Goal: Task Accomplishment & Management: Manage account settings

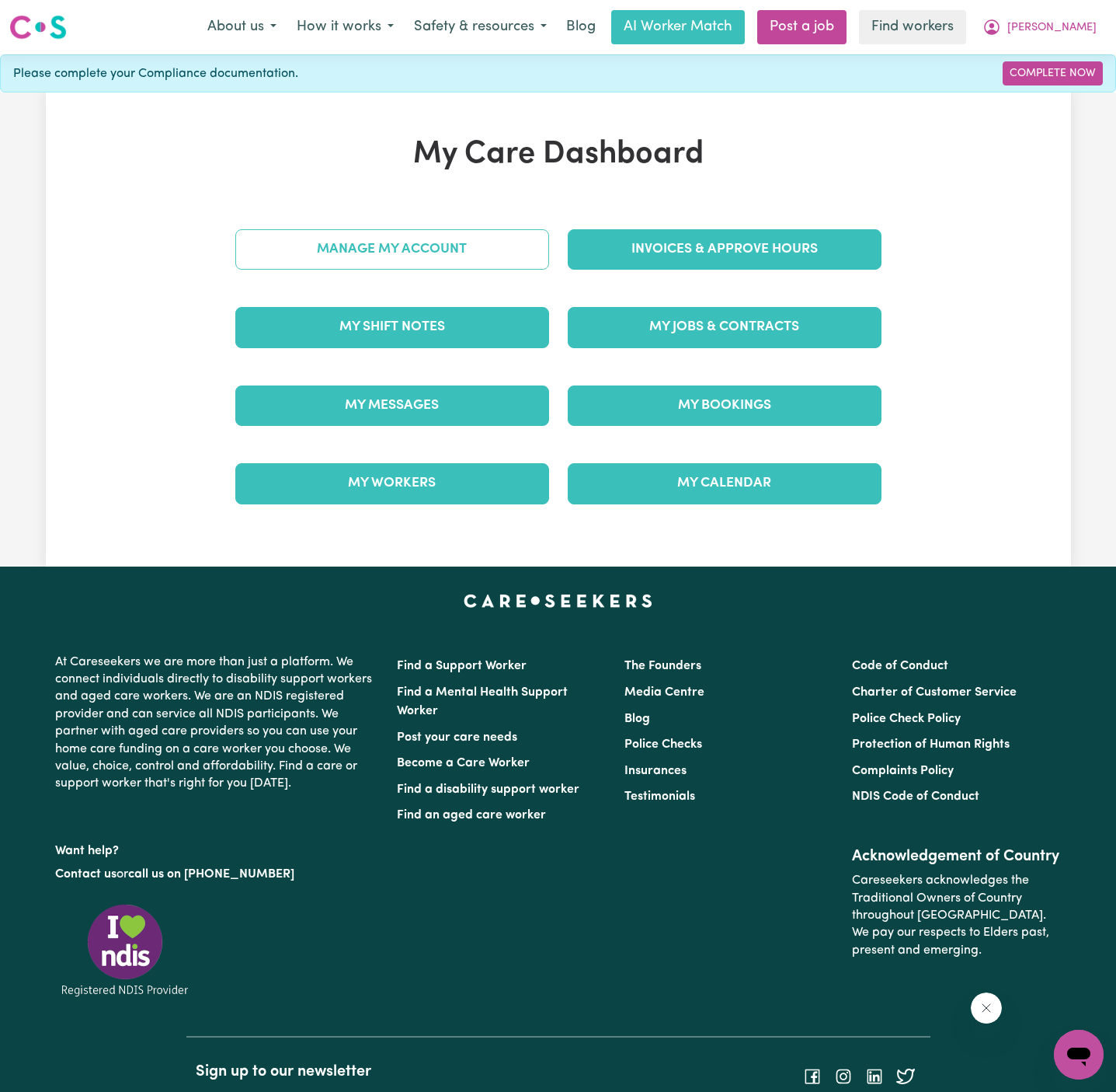
click at [399, 259] on link "Manage My Account" at bounding box center [392, 249] width 313 height 41
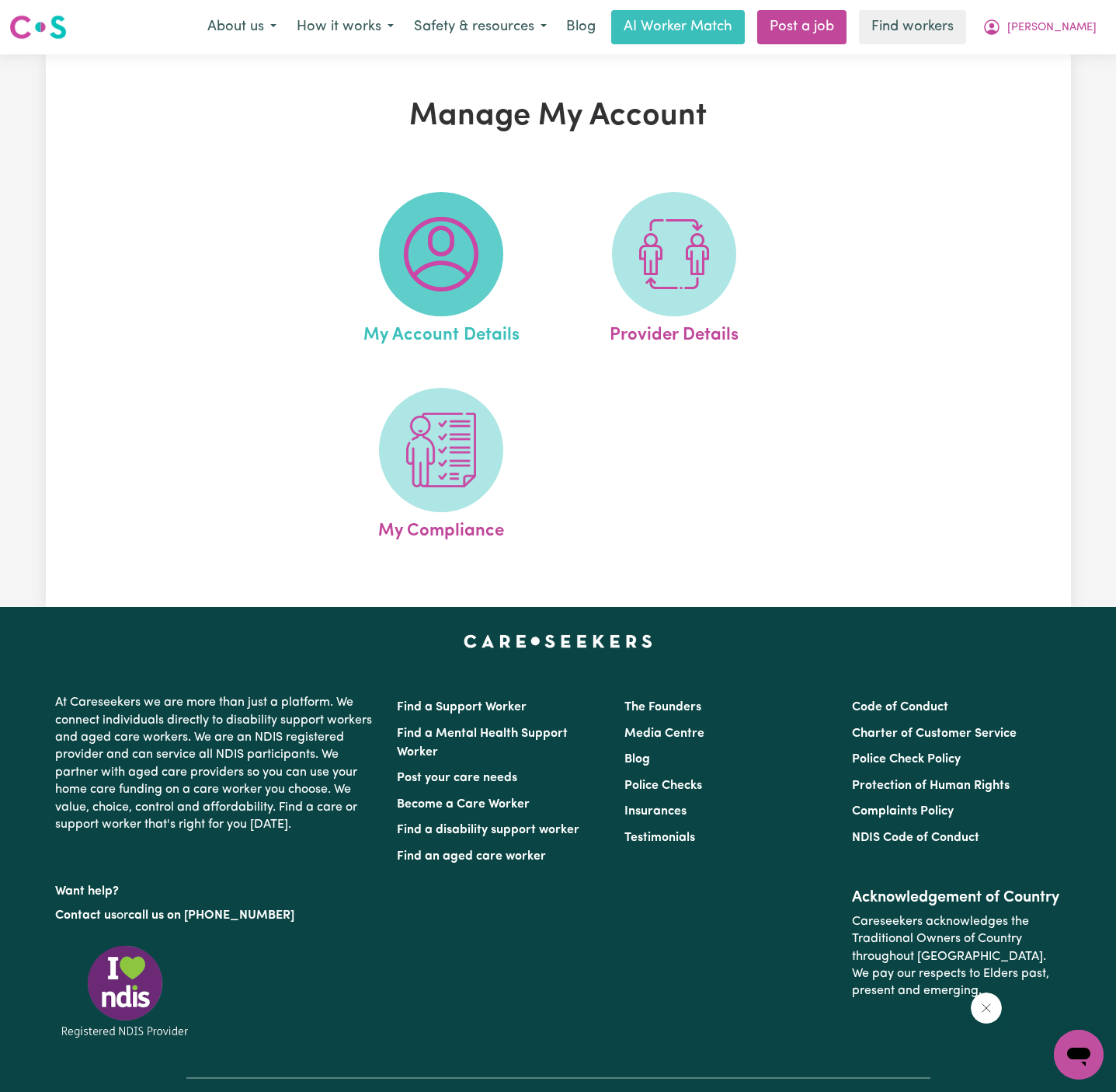
click at [456, 254] on img at bounding box center [441, 254] width 75 height 75
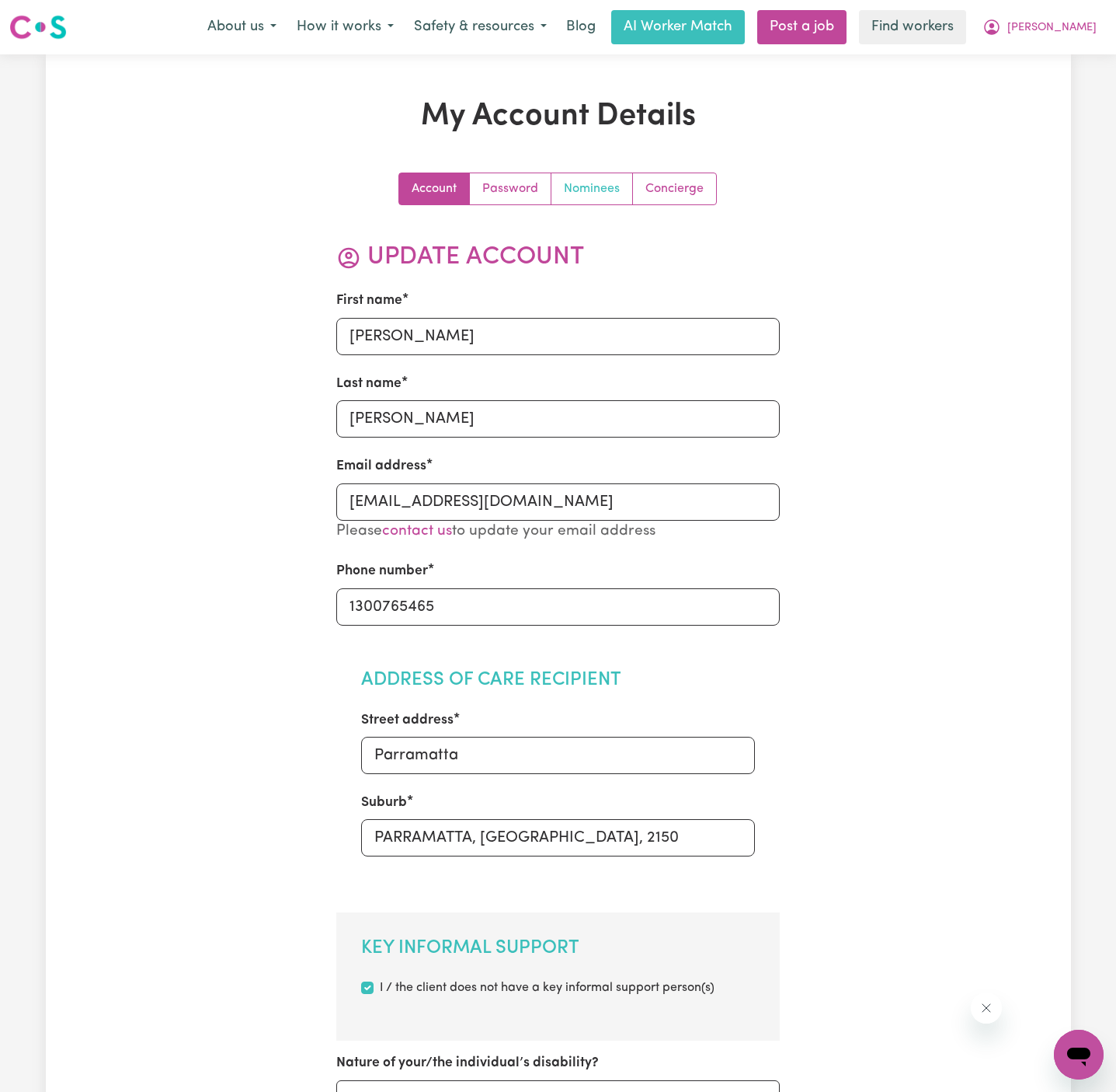
click at [602, 194] on link "Nominees" at bounding box center [593, 189] width 82 height 31
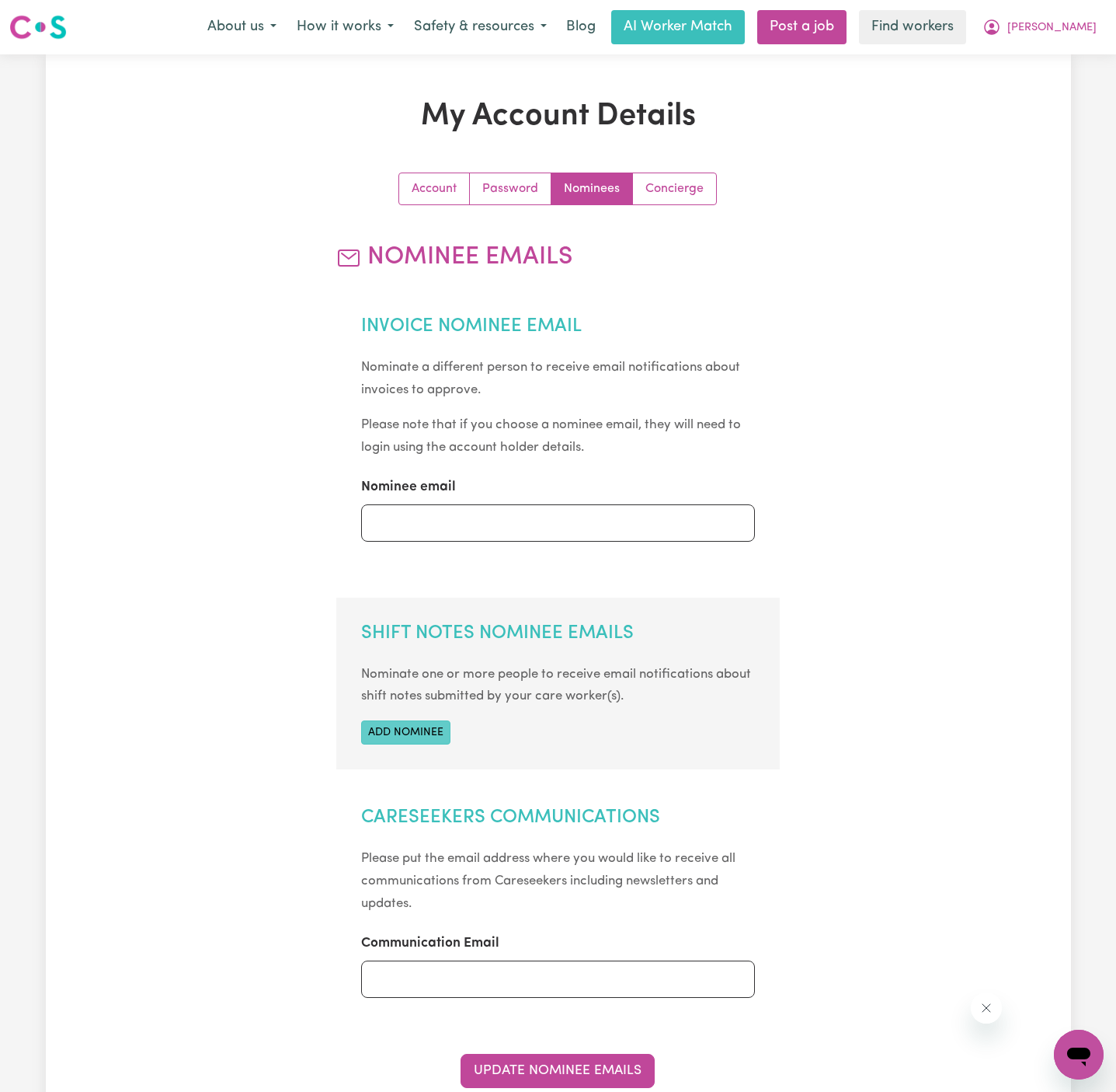
click at [424, 729] on button "Add nominee" at bounding box center [406, 732] width 90 height 24
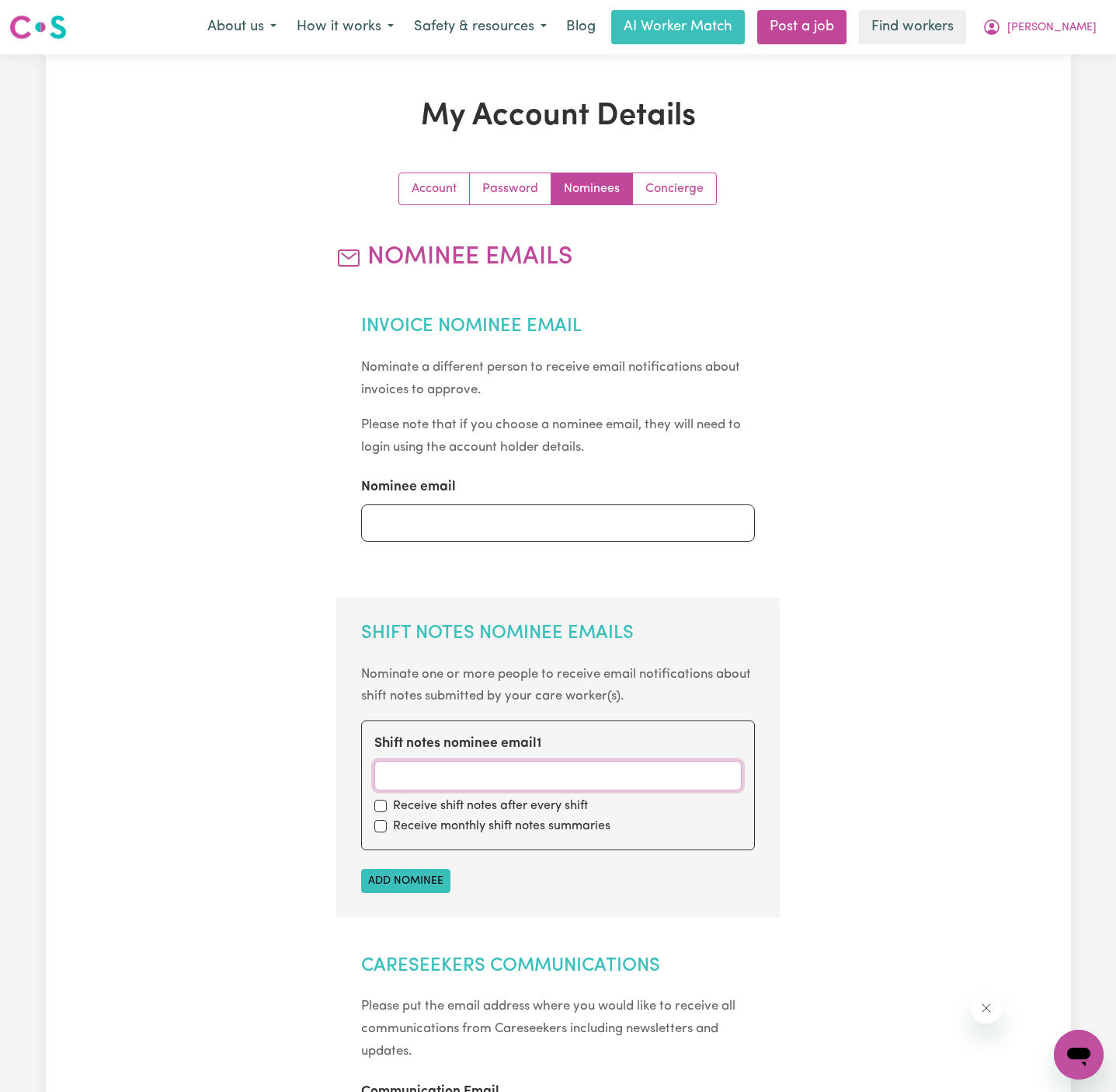
click at [441, 777] on input "Shift notes nominee email 1" at bounding box center [558, 775] width 368 height 29
paste input "[EMAIL_ADDRESS][DOMAIN_NAME]"
type input "[EMAIL_ADDRESS][DOMAIN_NAME]"
click at [380, 812] on div "Receive shift notes after every shift" at bounding box center [558, 805] width 368 height 18
click at [383, 806] on input "checkbox" at bounding box center [380, 805] width 13 height 13
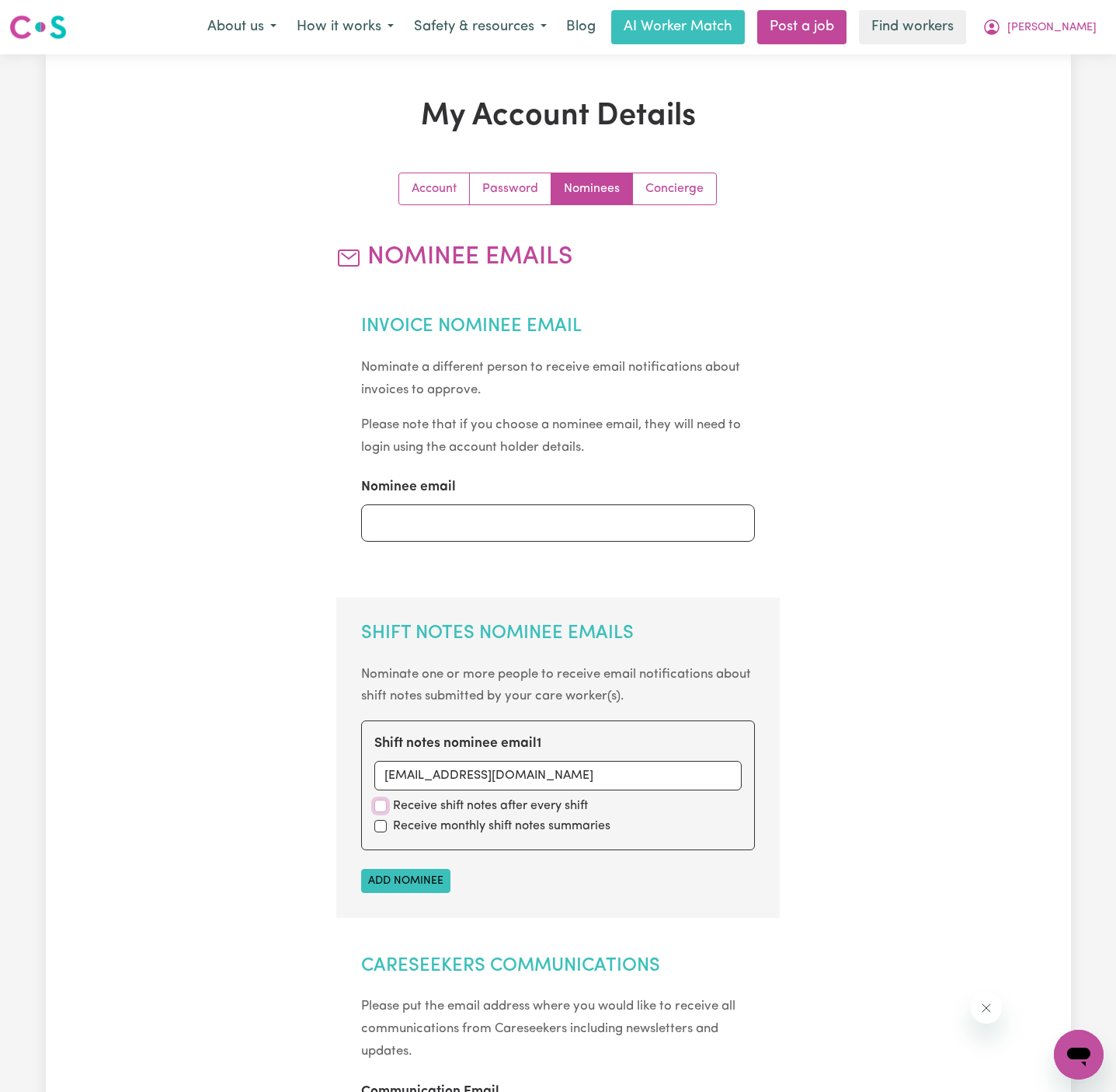
checkbox input "true"
click at [383, 835] on div "Shift notes nominee email 1 [PERSON_NAME][EMAIL_ADDRESS][DOMAIN_NAME] Receive s…" at bounding box center [558, 784] width 394 height 129
click at [382, 833] on div "Receive monthly shift notes summaries" at bounding box center [558, 825] width 368 height 18
click at [382, 830] on input "checkbox" at bounding box center [380, 825] width 13 height 13
checkbox input "true"
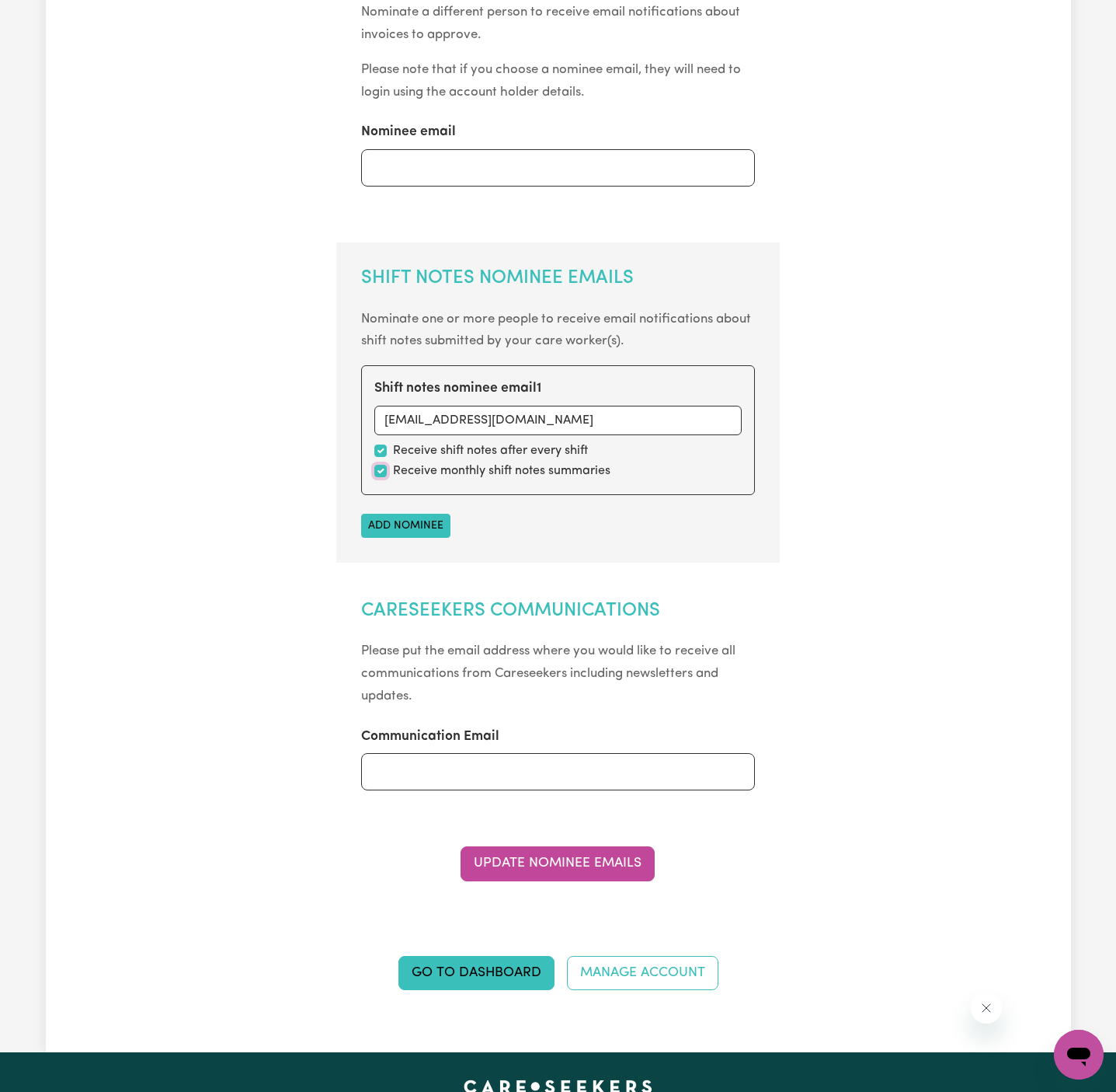
scroll to position [760, 0]
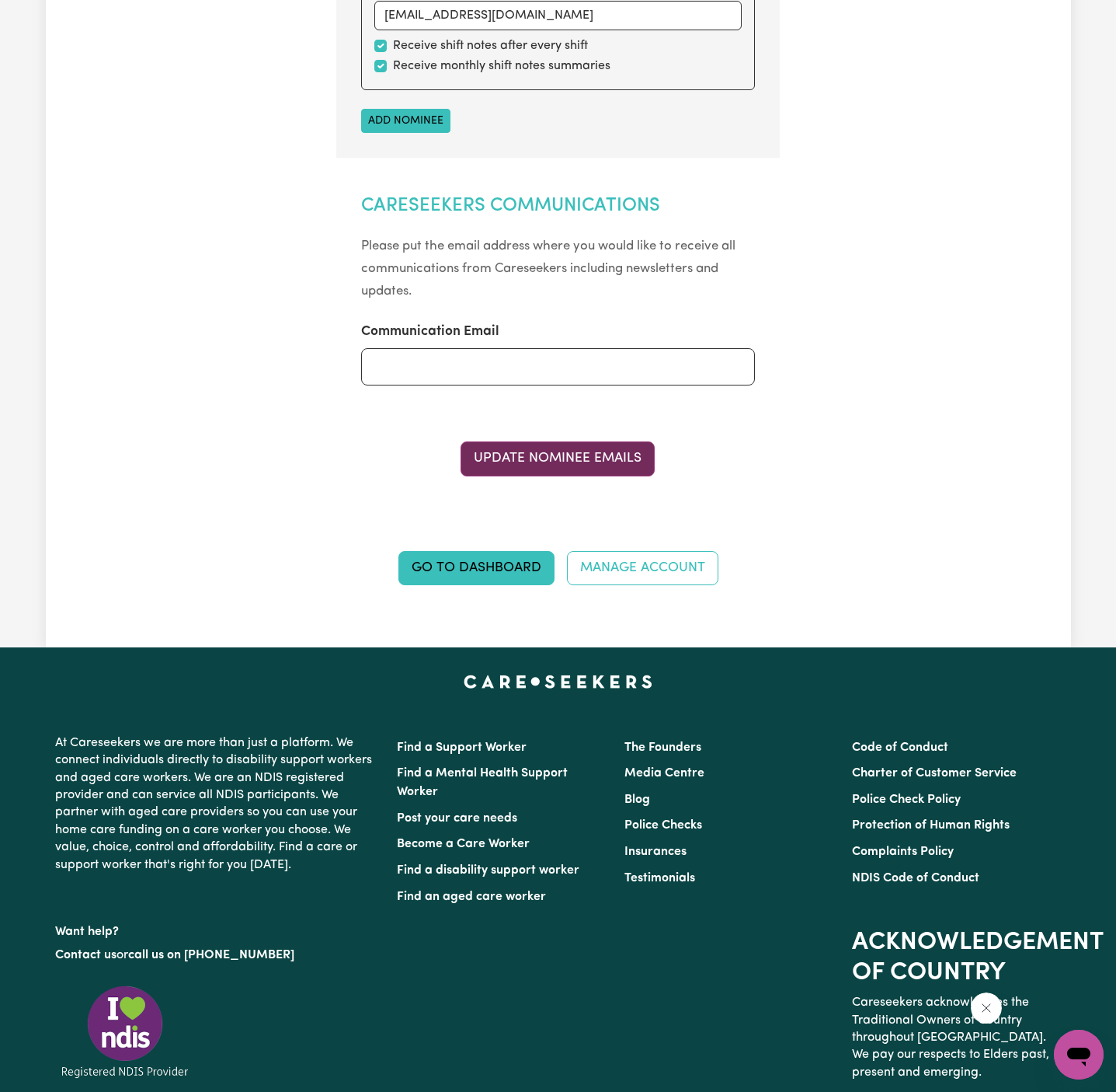
click at [601, 459] on button "Update Nominee Emails" at bounding box center [558, 457] width 195 height 34
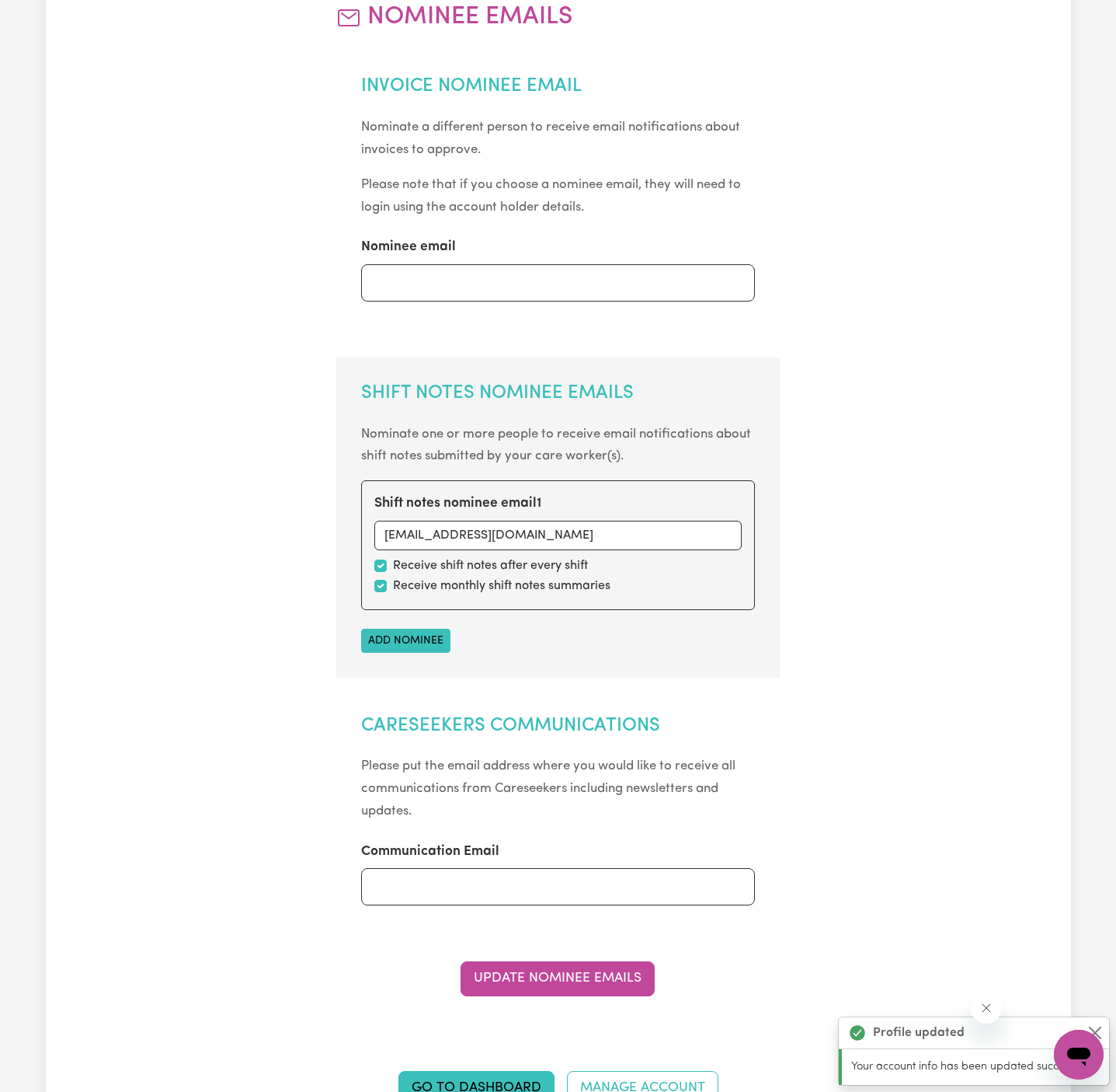
scroll to position [0, 0]
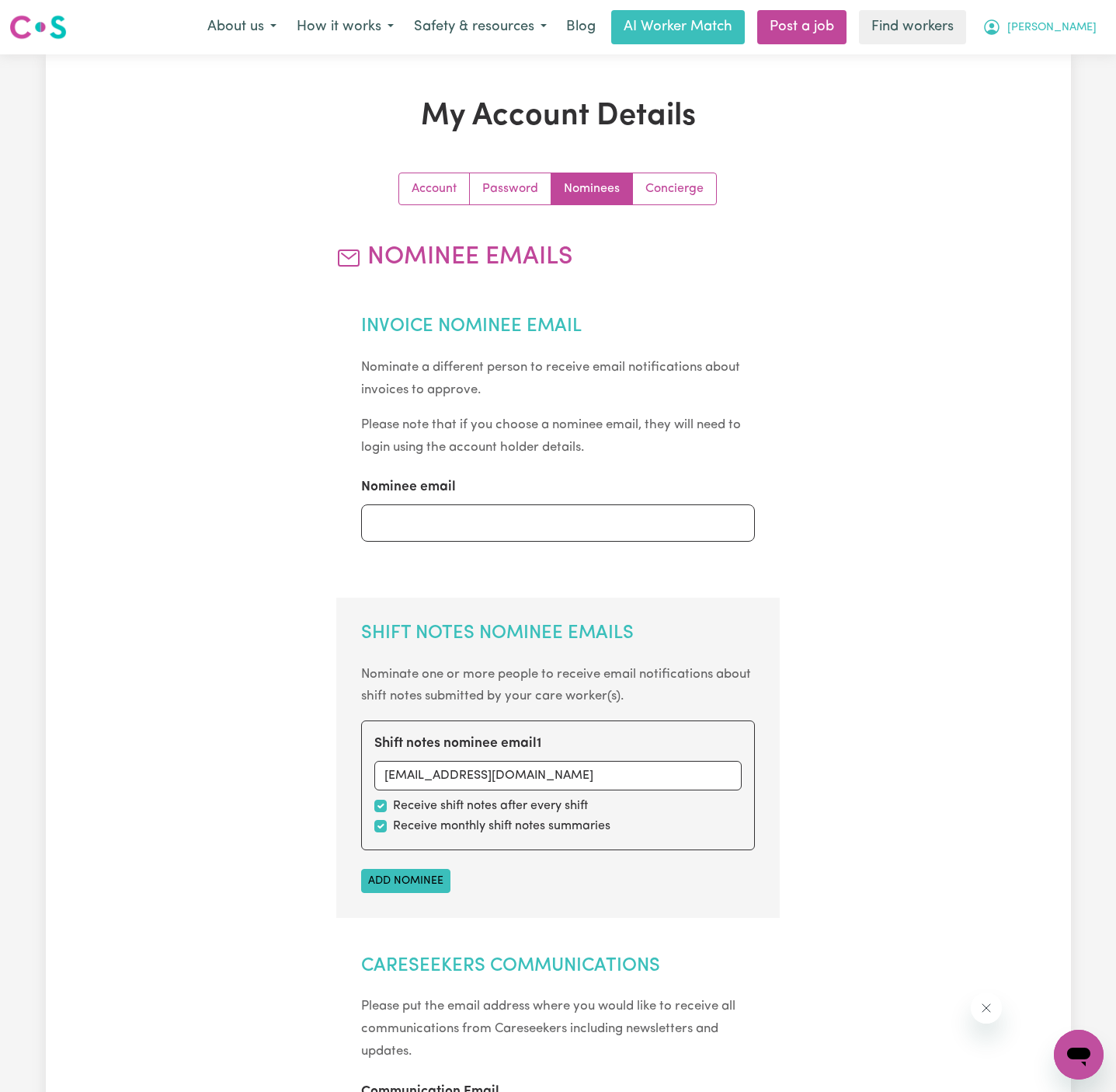
click at [1095, 16] on button "[PERSON_NAME]" at bounding box center [1039, 27] width 134 height 33
click at [1054, 75] on link "Logout" at bounding box center [1045, 90] width 123 height 29
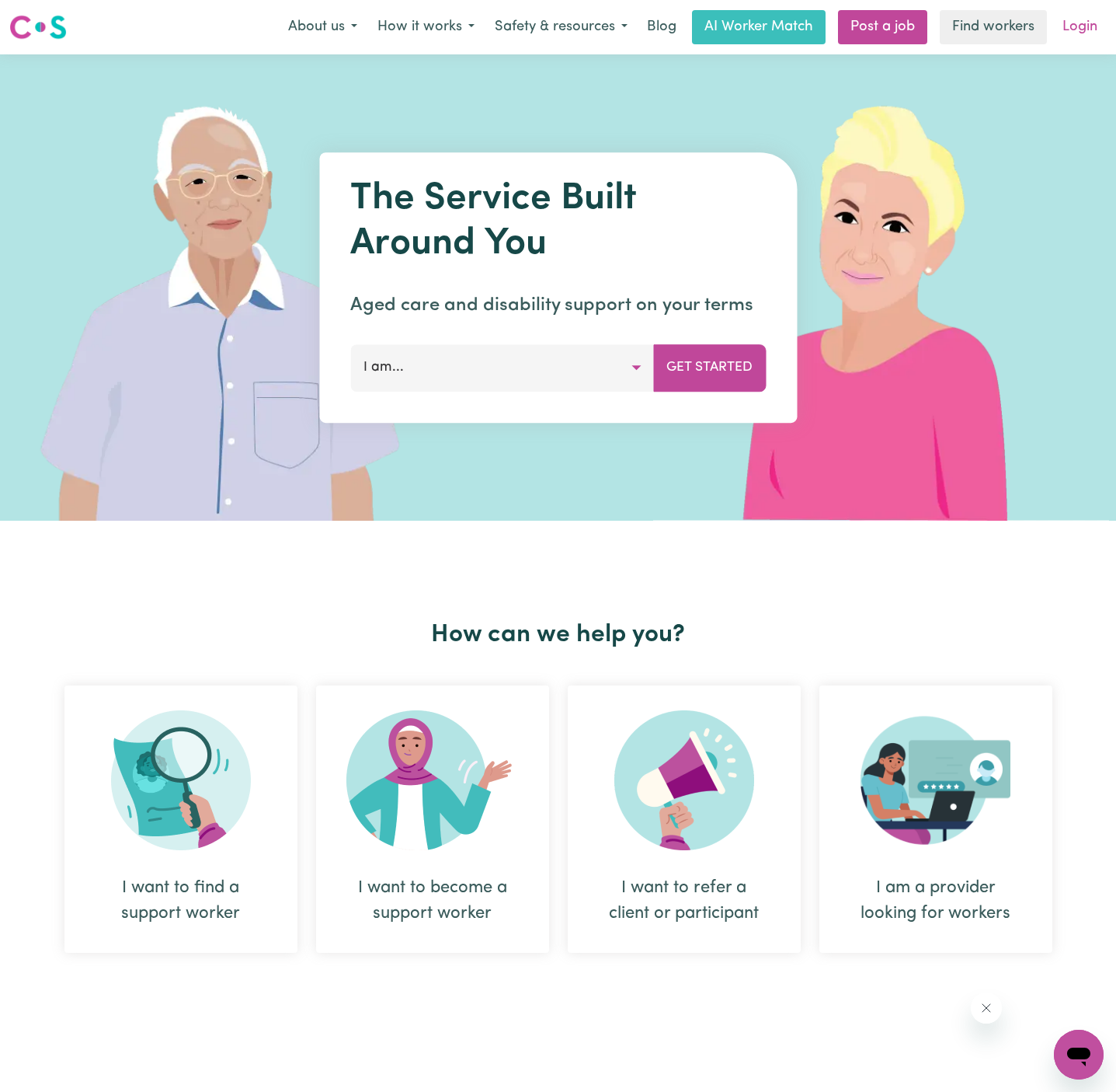
click at [1078, 25] on link "Login" at bounding box center [1079, 26] width 54 height 34
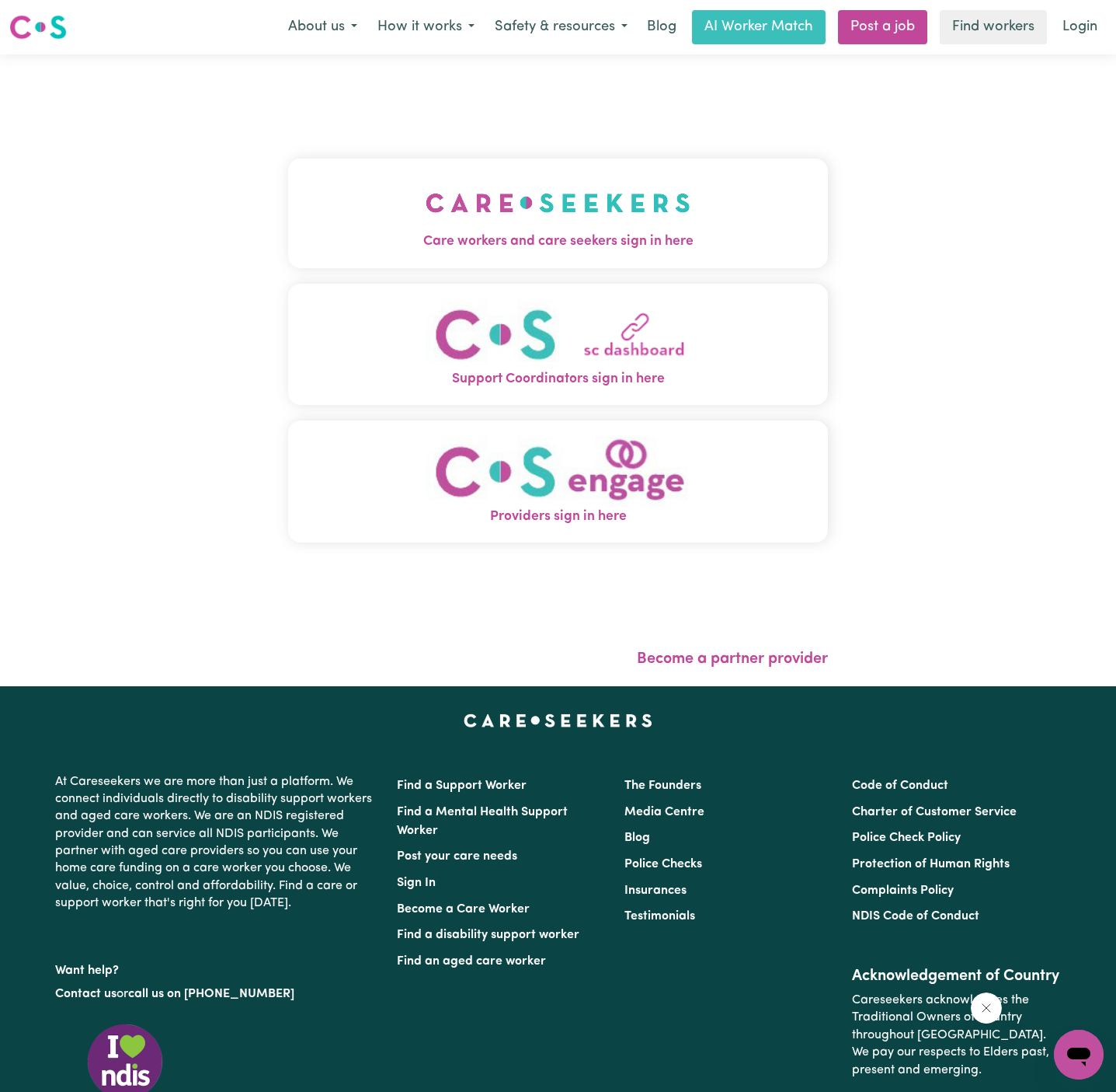
click at [518, 237] on span "Care workers and care seekers sign in here" at bounding box center [558, 241] width 540 height 20
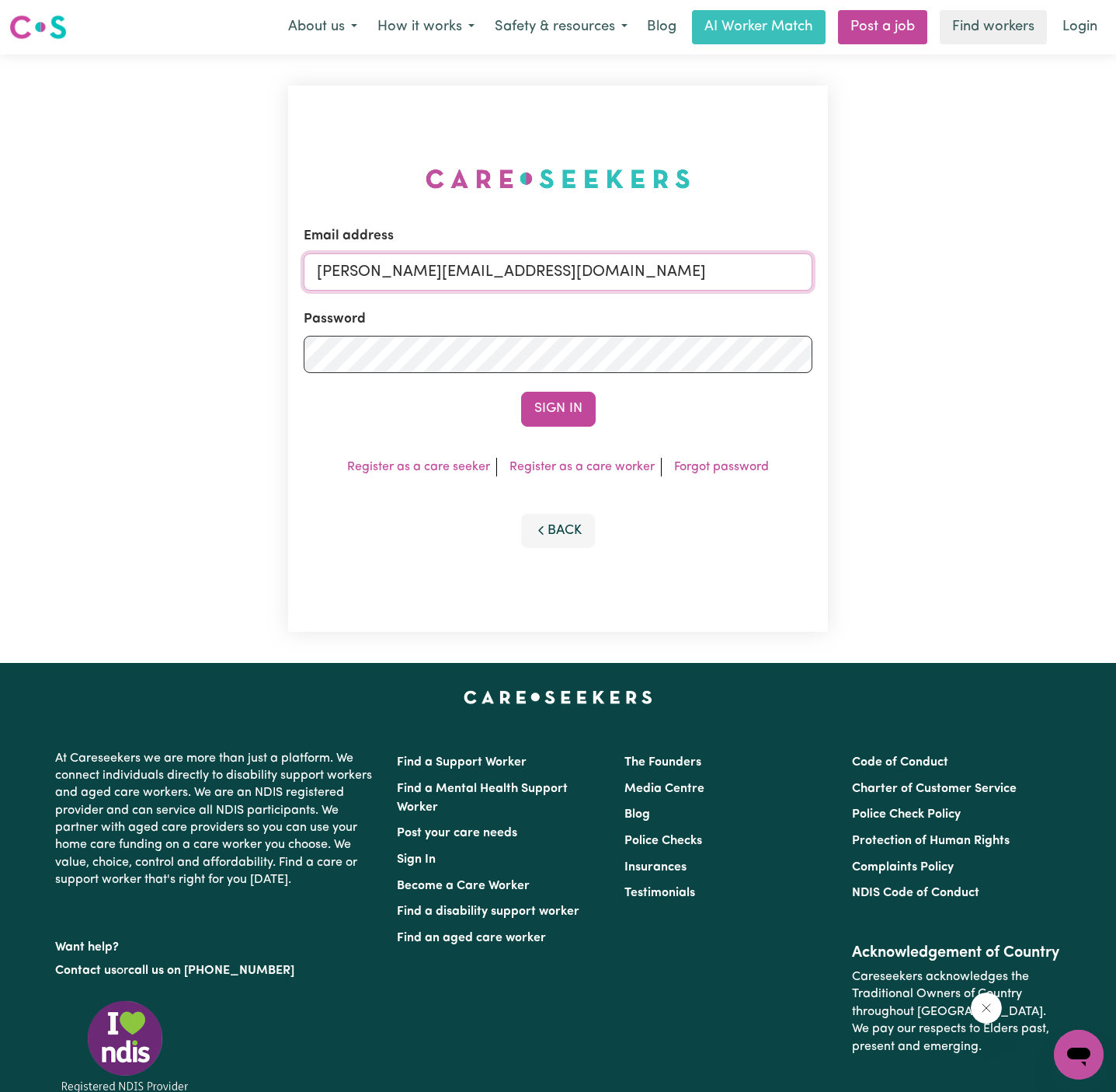
click at [618, 267] on input "[PERSON_NAME][EMAIL_ADDRESS][DOMAIN_NAME]" at bounding box center [558, 272] width 509 height 37
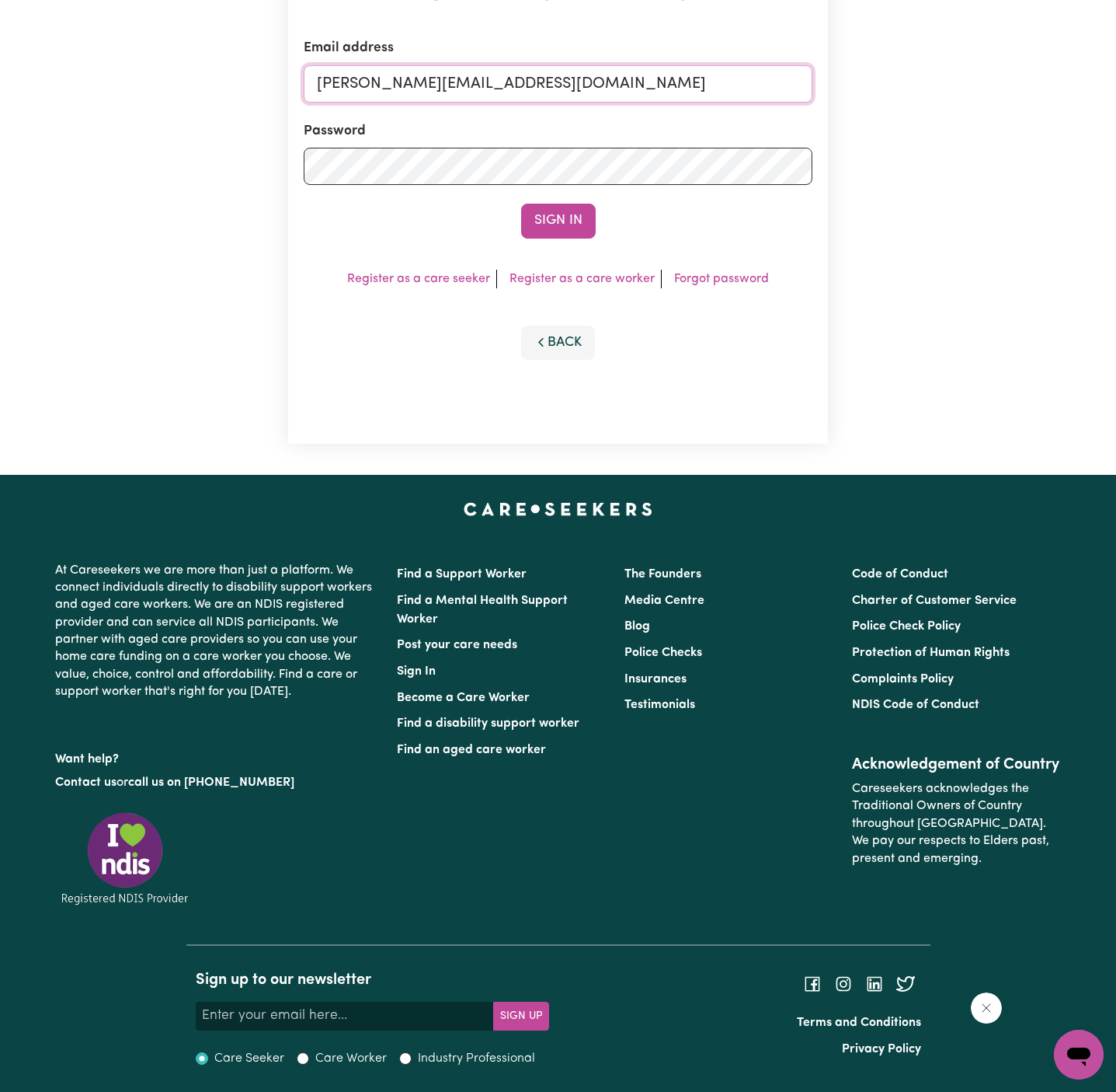
click at [614, 75] on input "[PERSON_NAME][EMAIL_ADDRESS][DOMAIN_NAME]" at bounding box center [558, 84] width 509 height 37
drag, startPoint x: 399, startPoint y: 85, endPoint x: 1088, endPoint y: 84, distance: 689.0
click at [1088, 84] on div "Email address [EMAIL_ADDRESS][DOMAIN_NAME] Password Sign In Register as a care …" at bounding box center [558, 170] width 1116 height 608
type input "[EMAIL_ADDRESS][DOMAIN_NAME]"
click at [522, 203] on button "Sign In" at bounding box center [558, 220] width 75 height 34
